Goal: Ask a question

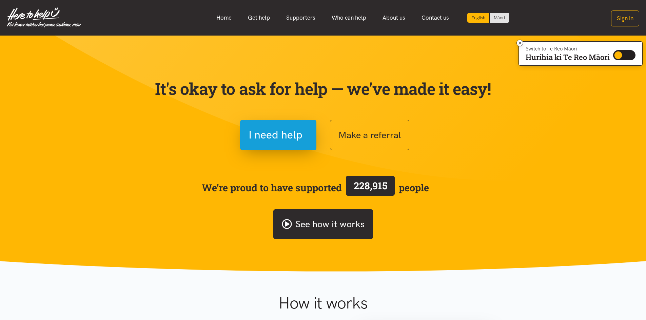
click at [325, 224] on link "See how it works" at bounding box center [323, 225] width 100 height 30
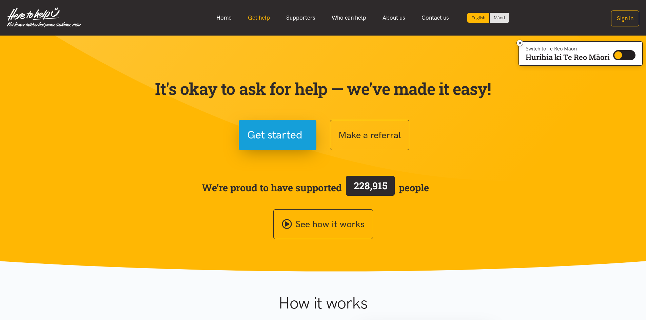
click at [256, 16] on link "Get help" at bounding box center [259, 18] width 38 height 15
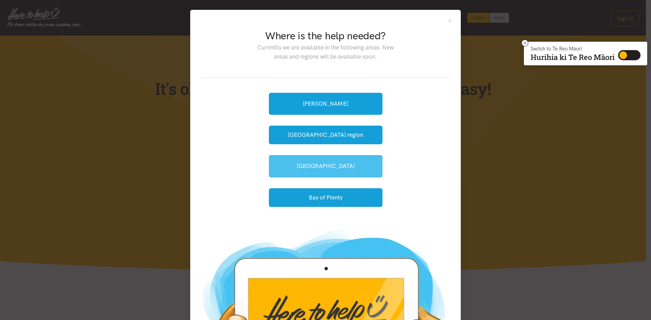
click at [318, 164] on link "[GEOGRAPHIC_DATA]" at bounding box center [326, 166] width 114 height 22
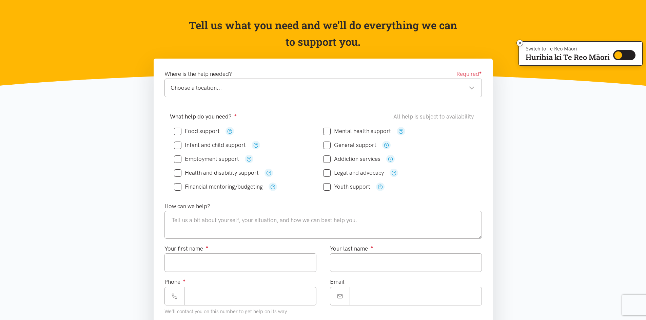
scroll to position [68, 0]
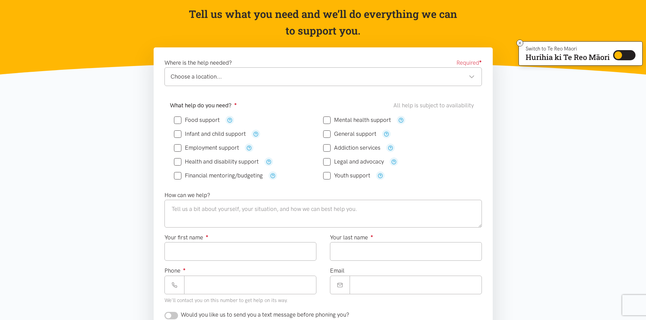
click at [177, 118] on input "Food support" at bounding box center [197, 120] width 46 height 6
click at [177, 121] on input "Food support" at bounding box center [197, 120] width 46 height 6
checkbox input "false"
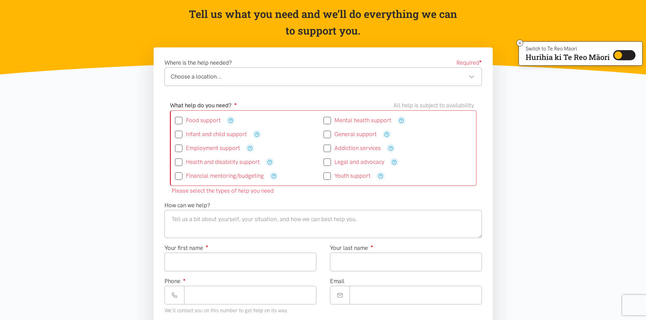
click at [581, 175] on section "Please select the types of help you need Where is the help needed? Required ● C…" at bounding box center [323, 271] width 646 height 448
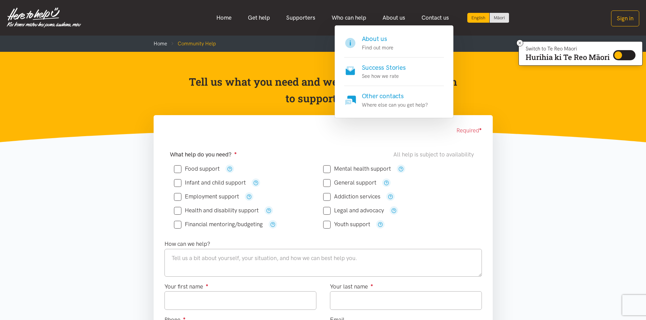
click at [371, 45] on p "Find out more" at bounding box center [378, 48] width 32 height 8
